Goal: Task Accomplishment & Management: Manage account settings

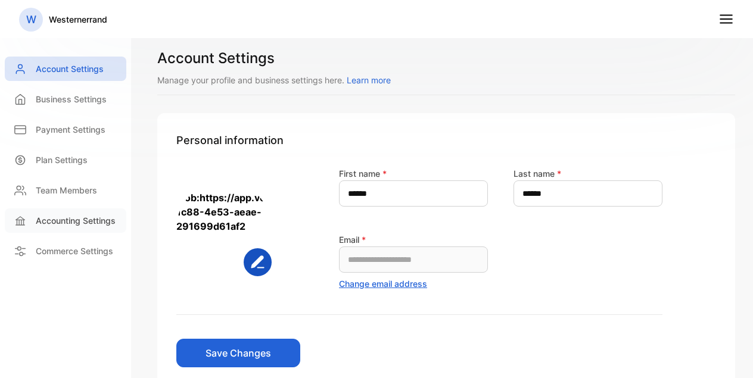
click at [94, 225] on p "Accounting Settings" at bounding box center [76, 220] width 80 height 13
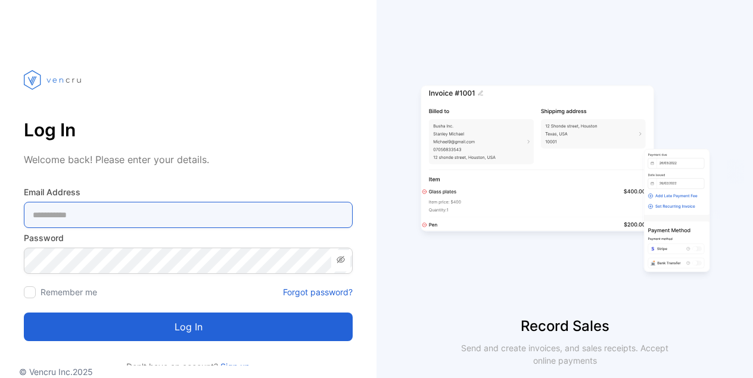
type Address-inputemail "**********"
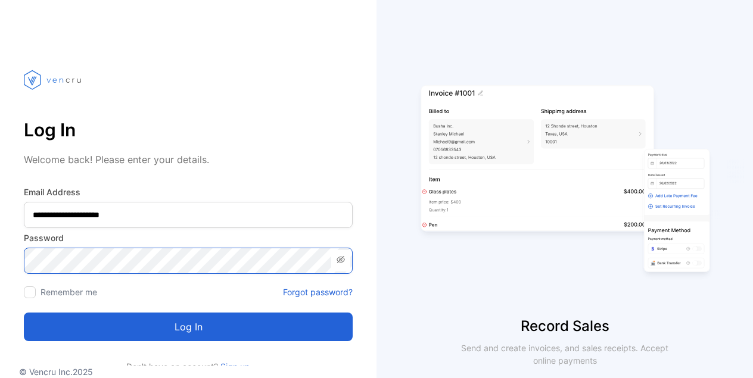
click at [188, 327] on button "Log in" at bounding box center [188, 327] width 329 height 29
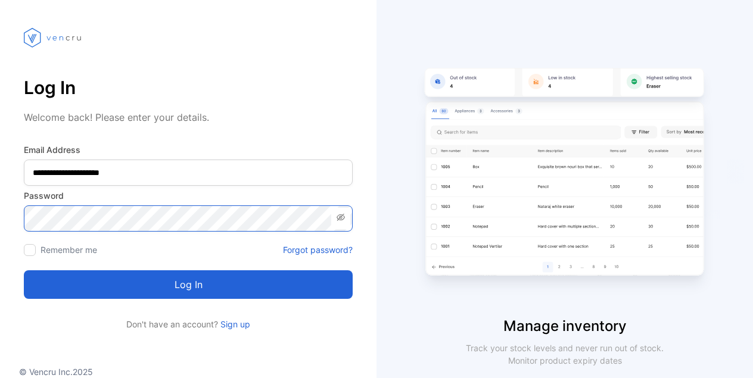
scroll to position [42, 0]
